Goal: Check status: Check status

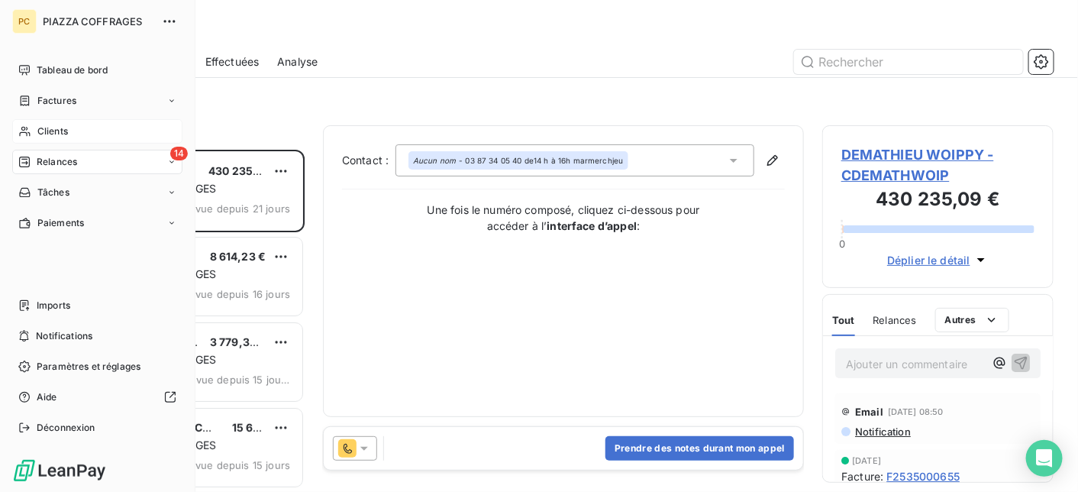
scroll to position [331, 220]
click at [66, 131] on span "Clients" at bounding box center [52, 131] width 31 height 14
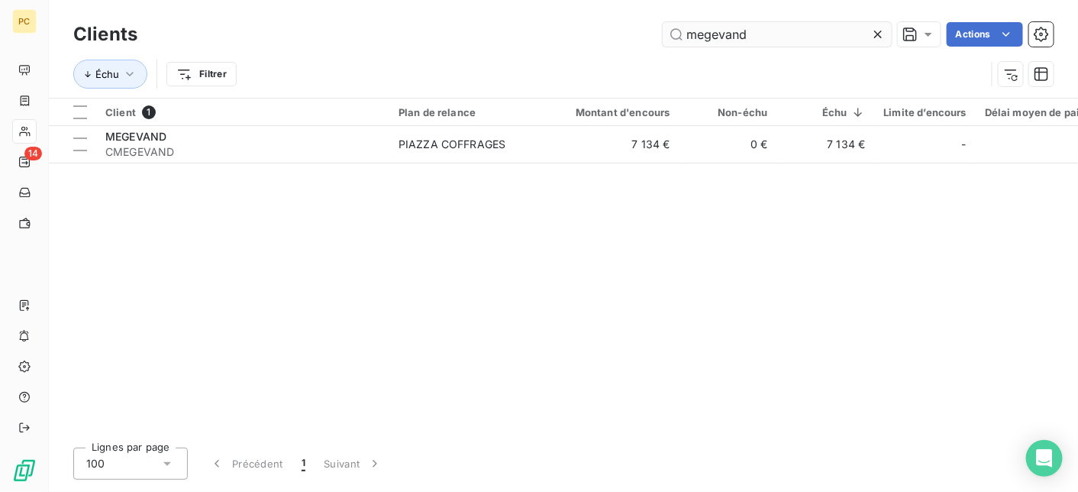
drag, startPoint x: 756, startPoint y: 34, endPoint x: 676, endPoint y: 34, distance: 80.2
click at [676, 34] on input "megevand" at bounding box center [777, 34] width 229 height 24
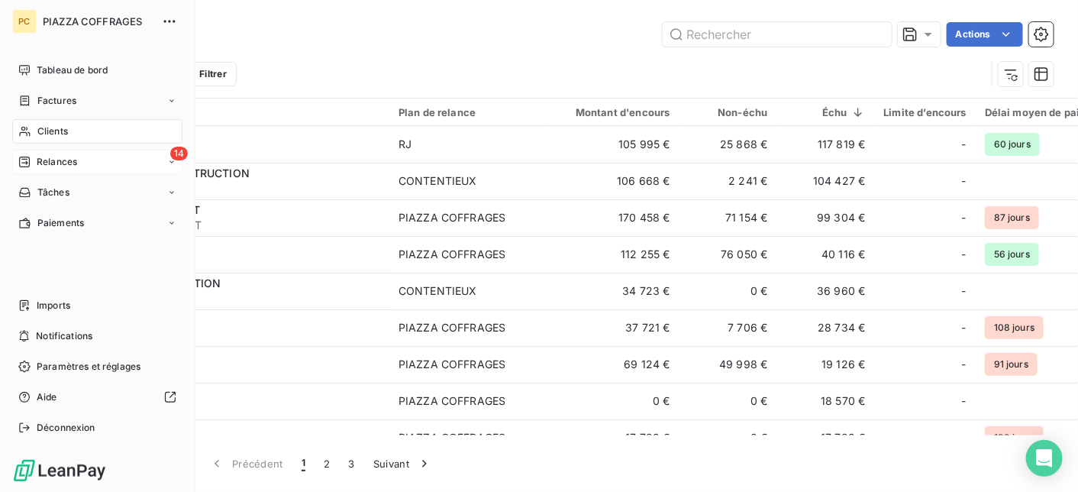
click at [40, 163] on span "Relances" at bounding box center [57, 162] width 40 height 14
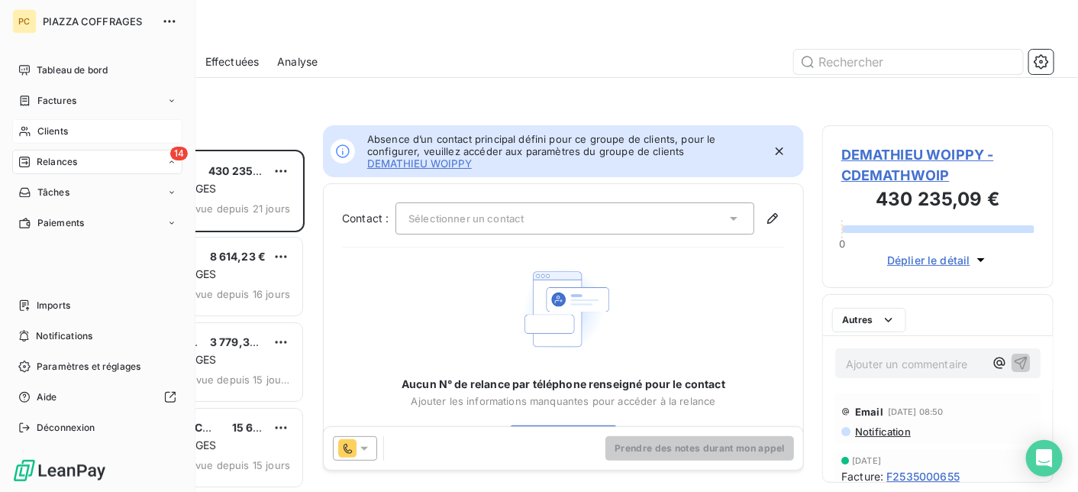
scroll to position [331, 220]
